Goal: Transaction & Acquisition: Download file/media

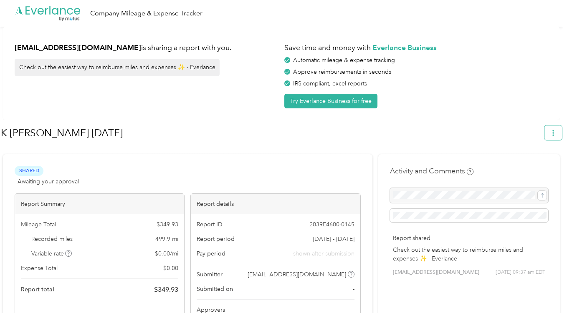
click at [554, 136] on icon "button" at bounding box center [553, 133] width 6 height 6
click at [536, 168] on span "Download" at bounding box center [533, 172] width 28 height 9
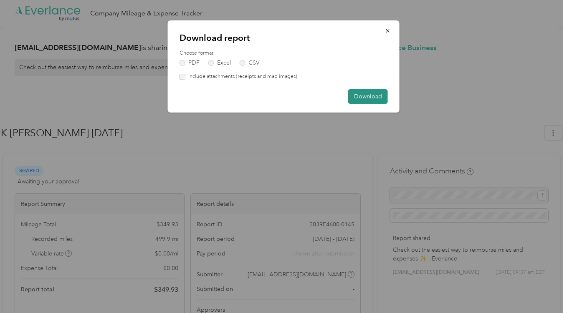
click at [373, 98] on button "Download" at bounding box center [368, 96] width 40 height 15
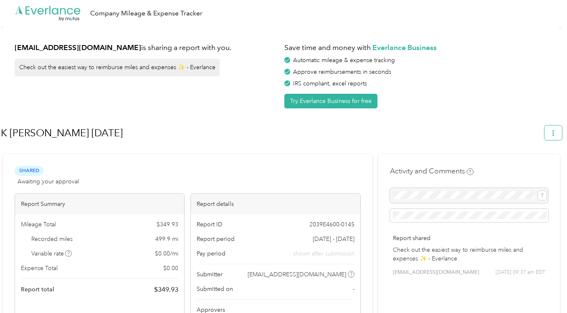
click at [556, 129] on span "button" at bounding box center [553, 132] width 6 height 7
click at [521, 168] on span "Download" at bounding box center [533, 172] width 28 height 9
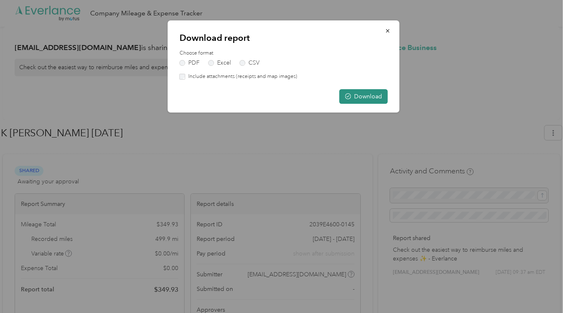
click at [367, 97] on button "Download" at bounding box center [363, 96] width 48 height 15
